Goal: Information Seeking & Learning: Learn about a topic

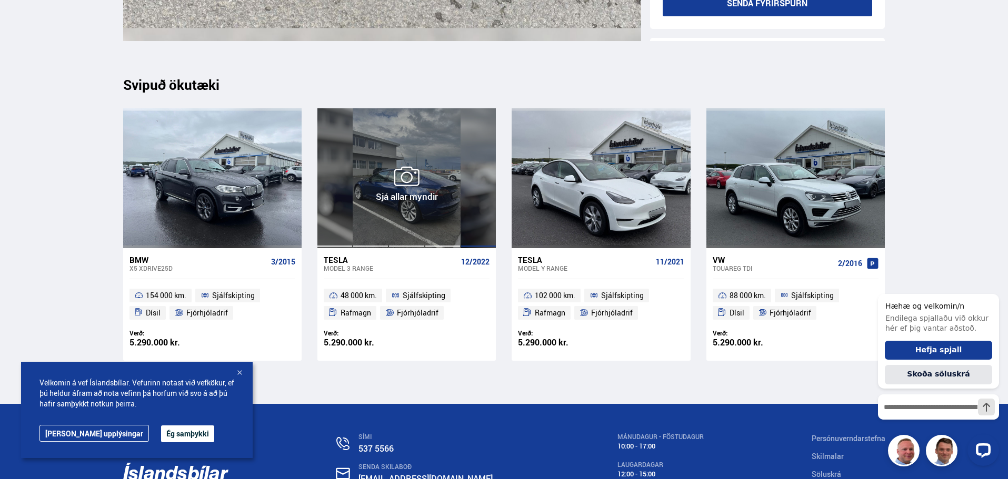
scroll to position [11523, 0]
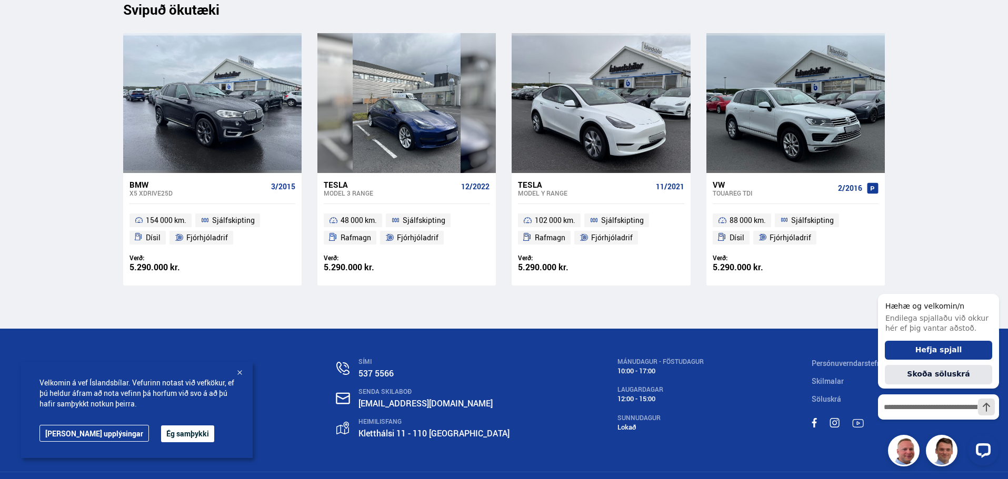
click at [742, 193] on div "Touareg TDI" at bounding box center [772, 192] width 121 height 7
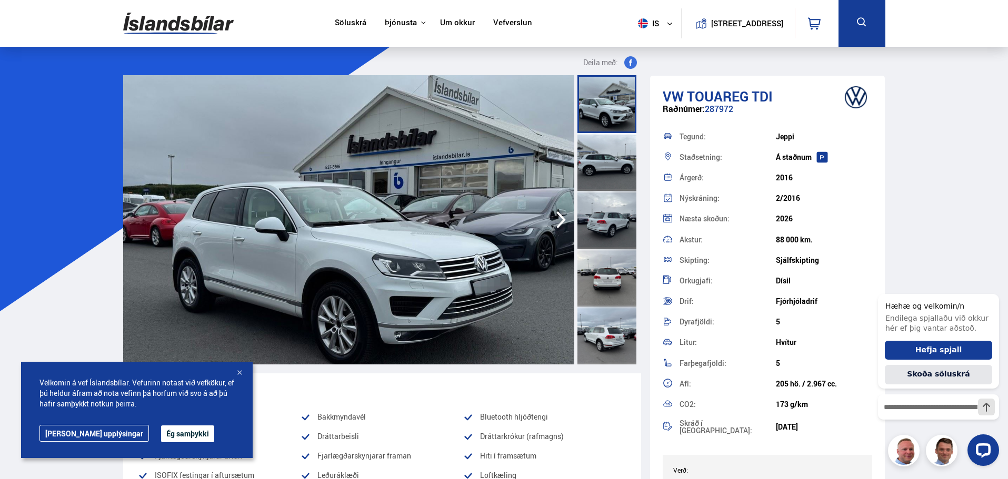
click at [613, 218] on div at bounding box center [606, 220] width 59 height 58
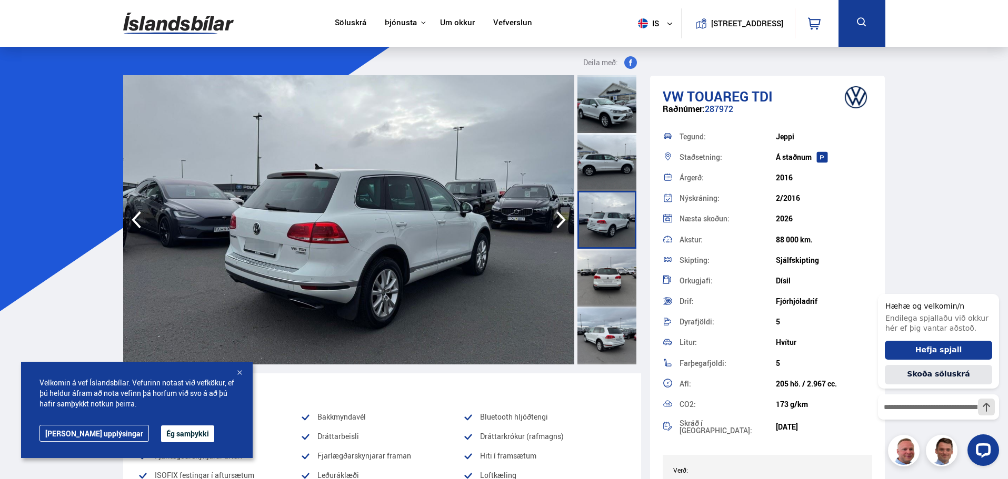
click at [606, 171] on div at bounding box center [606, 162] width 59 height 58
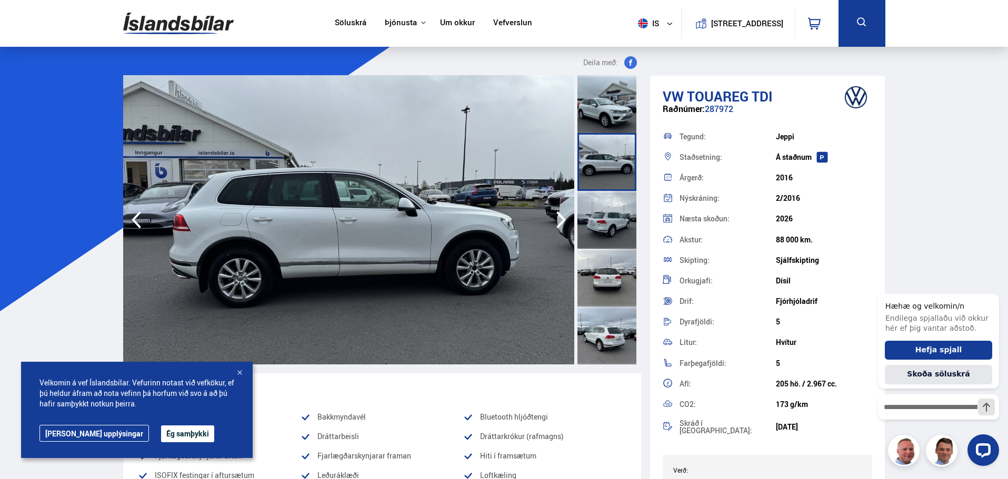
click at [614, 283] on div at bounding box center [606, 278] width 59 height 58
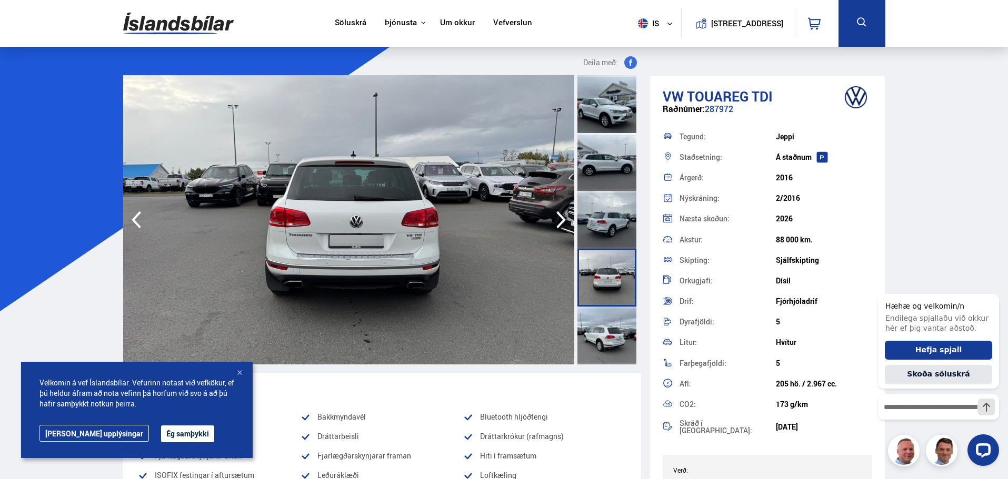
click at [618, 325] on div at bounding box center [606, 336] width 59 height 58
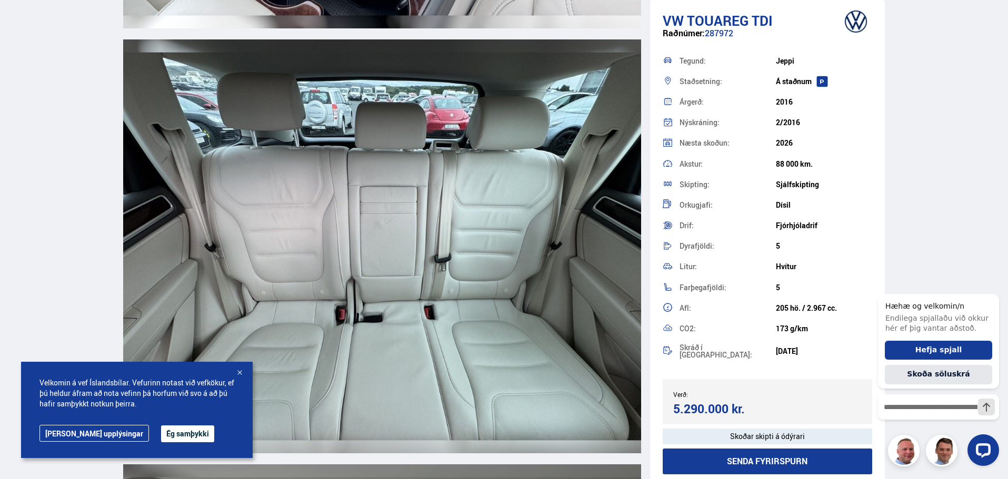
scroll to position [8208, 0]
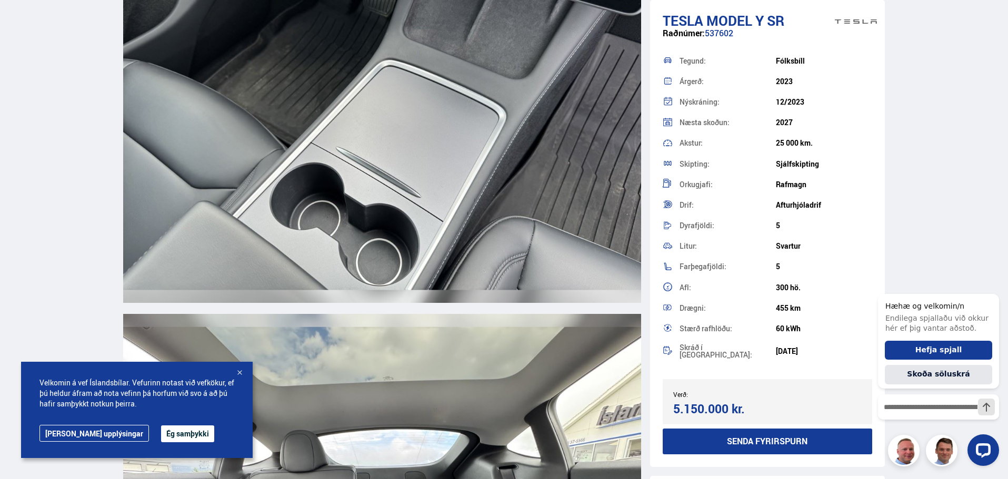
scroll to position [11523, 0]
